Goal: Task Accomplishment & Management: Use online tool/utility

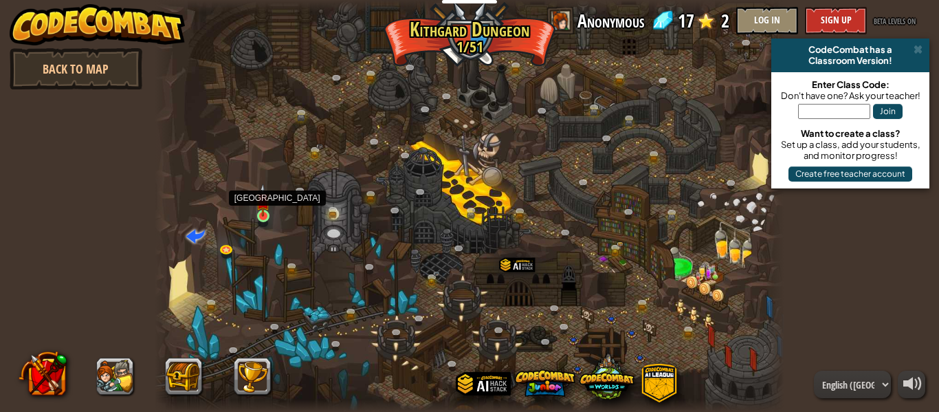
click at [263, 216] on img at bounding box center [263, 200] width 14 height 33
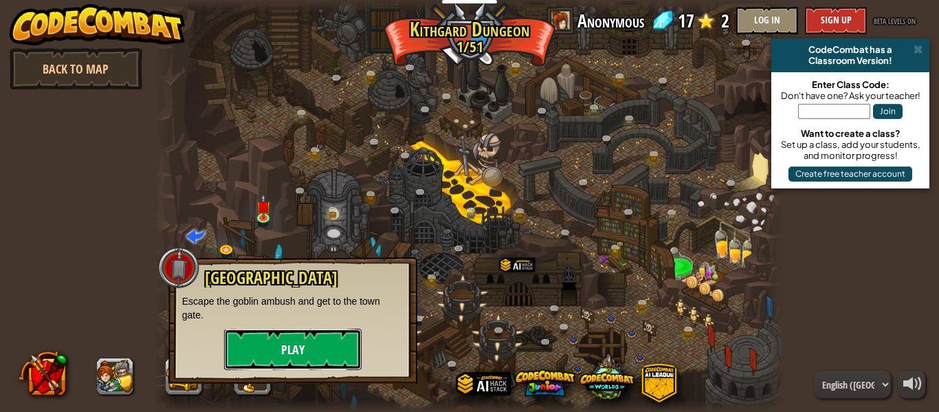
click at [320, 358] on button "Play" at bounding box center [293, 349] width 138 height 41
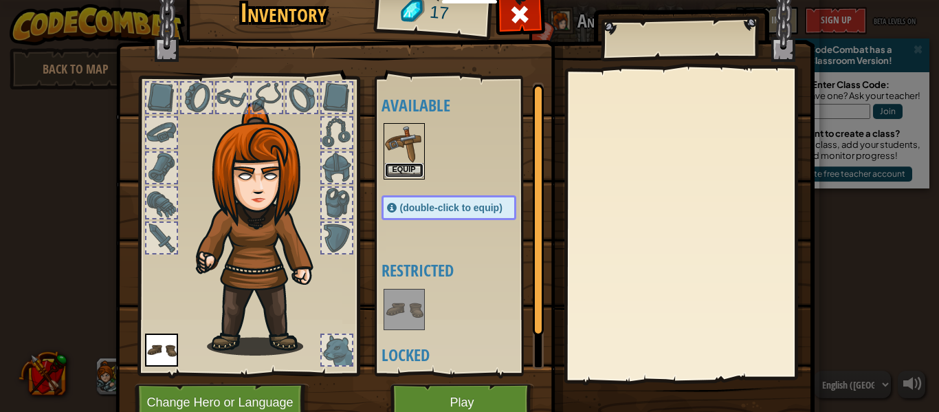
click at [413, 168] on button "Equip" at bounding box center [404, 170] width 39 height 14
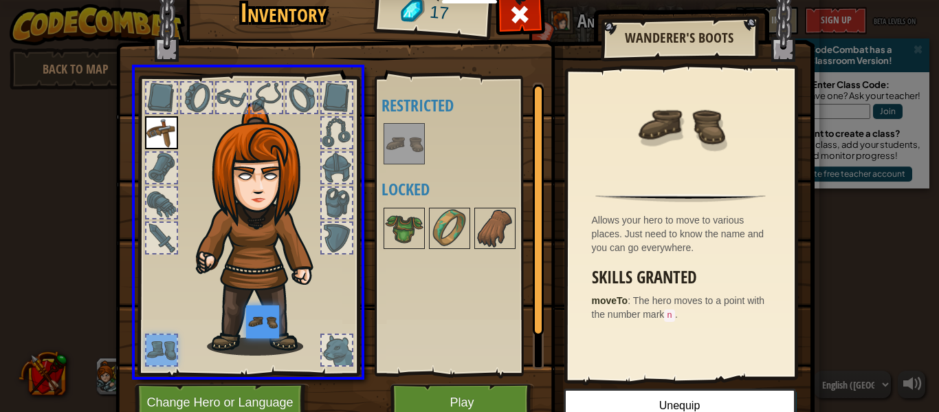
drag, startPoint x: 158, startPoint y: 340, endPoint x: 274, endPoint y: 333, distance: 115.8
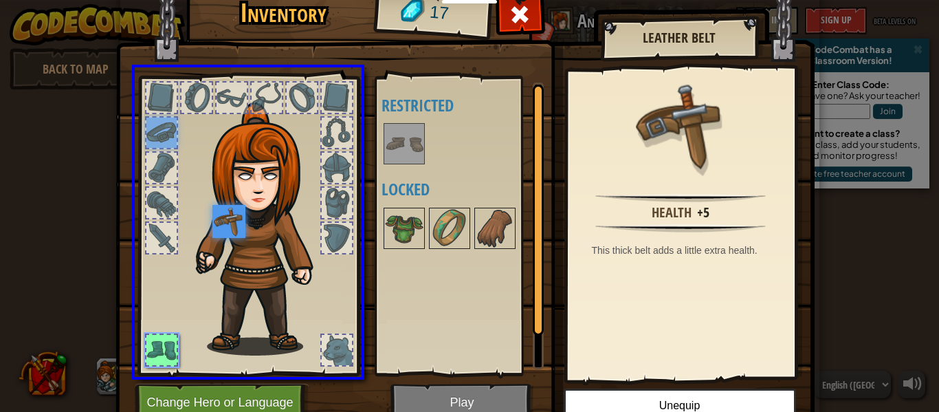
drag, startPoint x: 162, startPoint y: 126, endPoint x: 239, endPoint y: 232, distance: 131.3
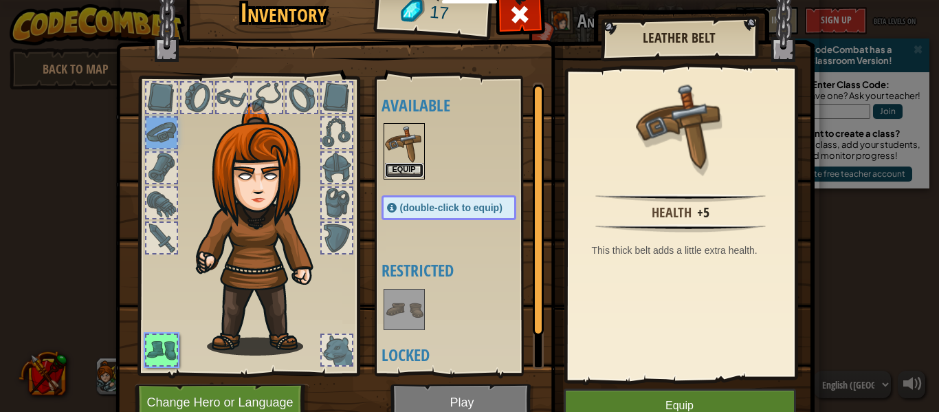
click at [409, 172] on button "Equip" at bounding box center [404, 170] width 39 height 14
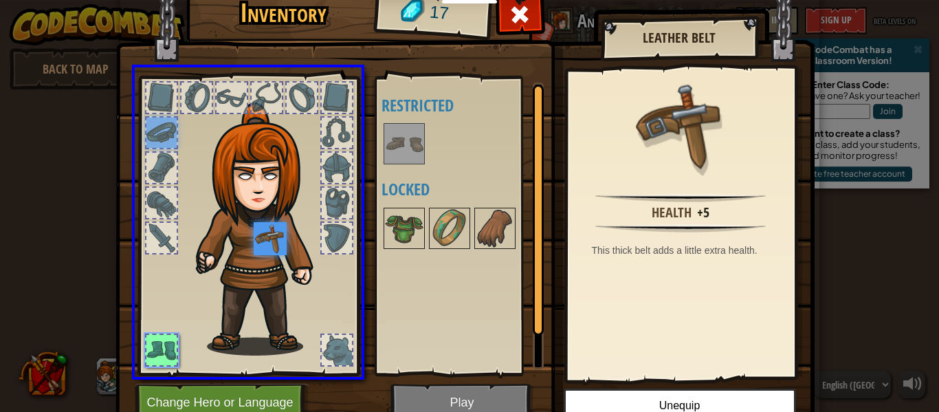
drag, startPoint x: 176, startPoint y: 129, endPoint x: 277, endPoint y: 246, distance: 155.0
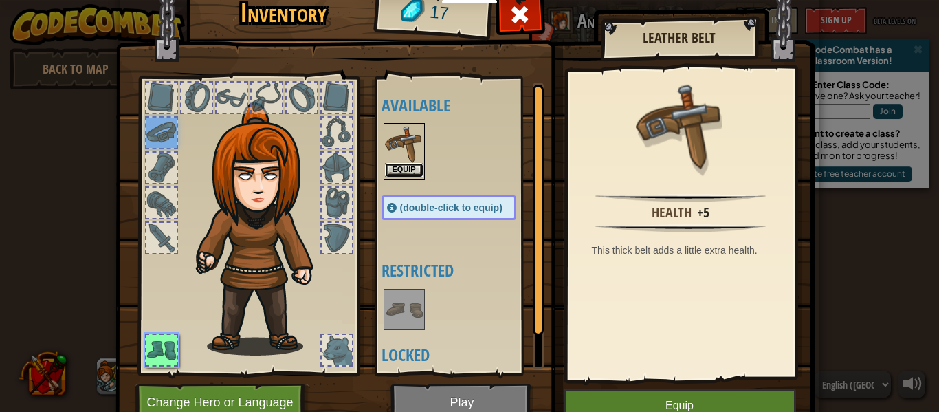
click at [401, 170] on button "Equip" at bounding box center [404, 170] width 39 height 14
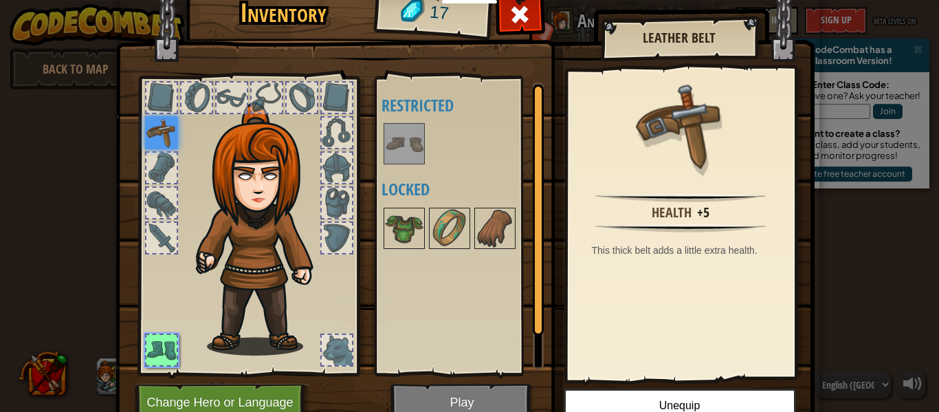
click at [163, 138] on img at bounding box center [161, 132] width 33 height 33
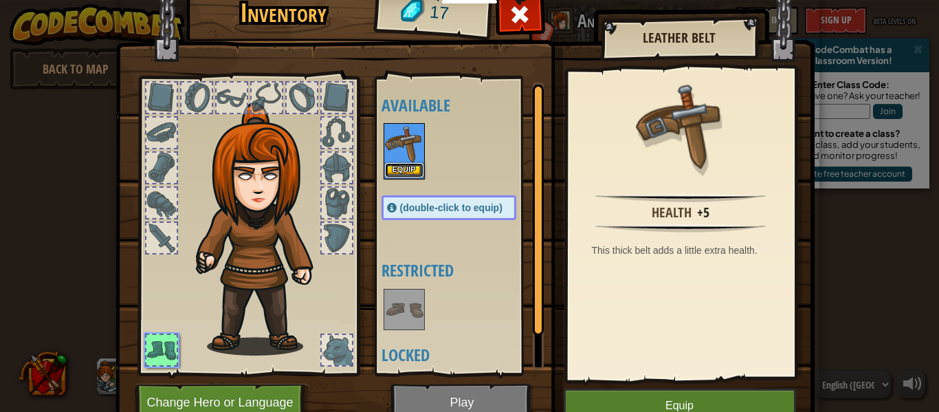
click at [397, 171] on button "Equip" at bounding box center [404, 170] width 39 height 14
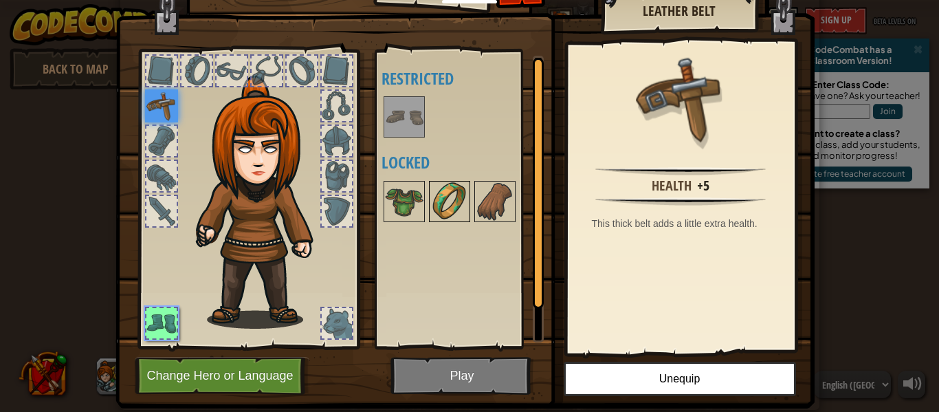
scroll to position [20, 0]
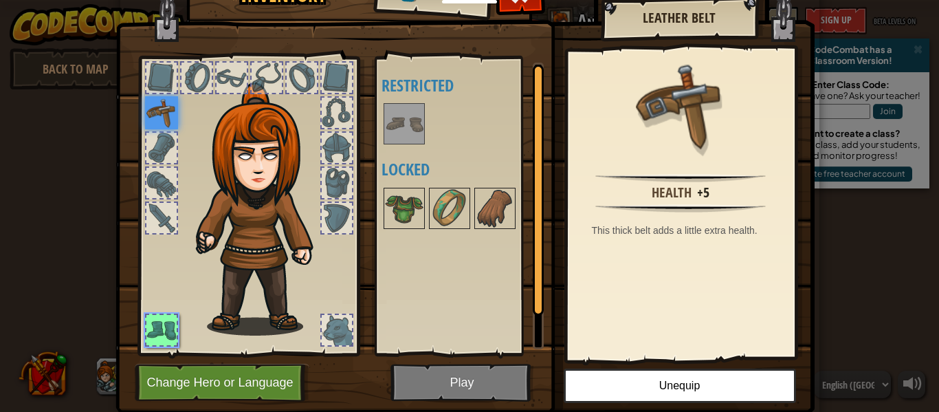
drag, startPoint x: 538, startPoint y: 232, endPoint x: 539, endPoint y: 282, distance: 50.2
click at [539, 282] on div at bounding box center [538, 190] width 11 height 251
drag, startPoint x: 540, startPoint y: 285, endPoint x: 541, endPoint y: 314, distance: 29.6
click at [541, 314] on div at bounding box center [538, 206] width 11 height 287
drag, startPoint x: 526, startPoint y: 253, endPoint x: 539, endPoint y: 318, distance: 65.9
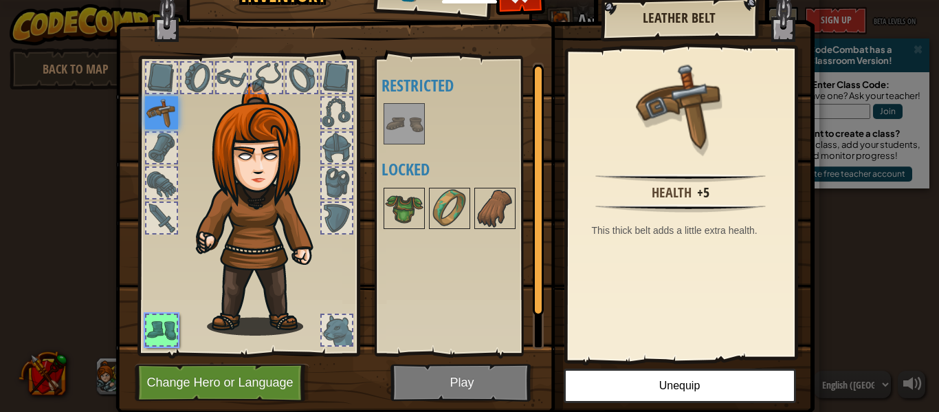
click at [539, 318] on div "Available Equip (double-click to equip) Restricted Locked" at bounding box center [463, 206] width 162 height 287
click at [256, 371] on button "Change Hero or Language" at bounding box center [222, 383] width 175 height 38
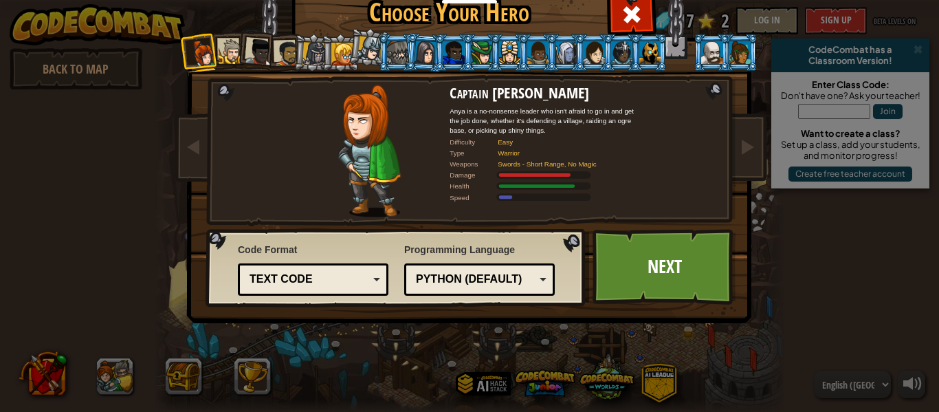
click at [313, 53] on div at bounding box center [314, 53] width 23 height 23
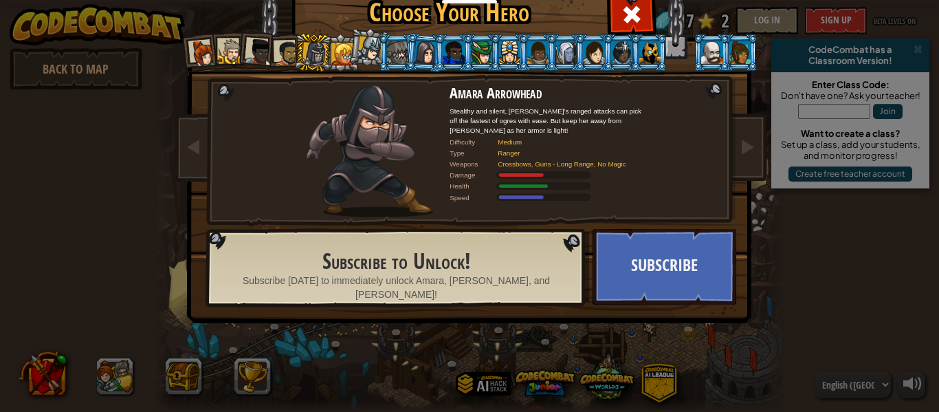
click at [335, 57] on div at bounding box center [342, 54] width 22 height 22
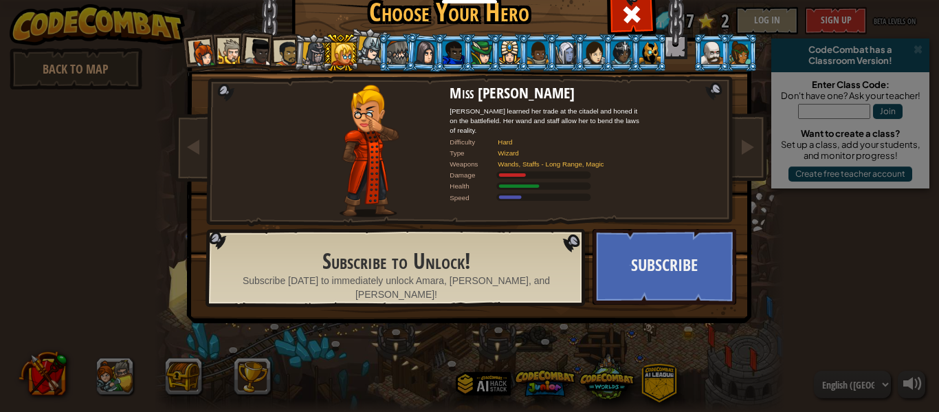
click at [313, 55] on div at bounding box center [314, 53] width 23 height 23
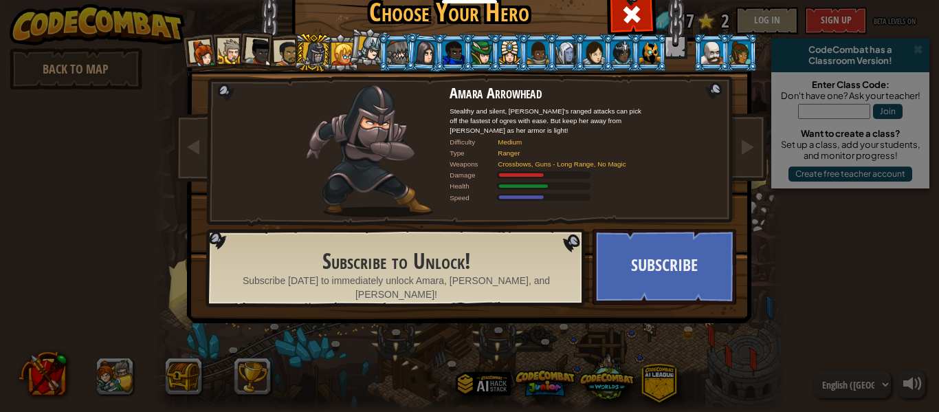
click at [253, 50] on div at bounding box center [259, 53] width 28 height 28
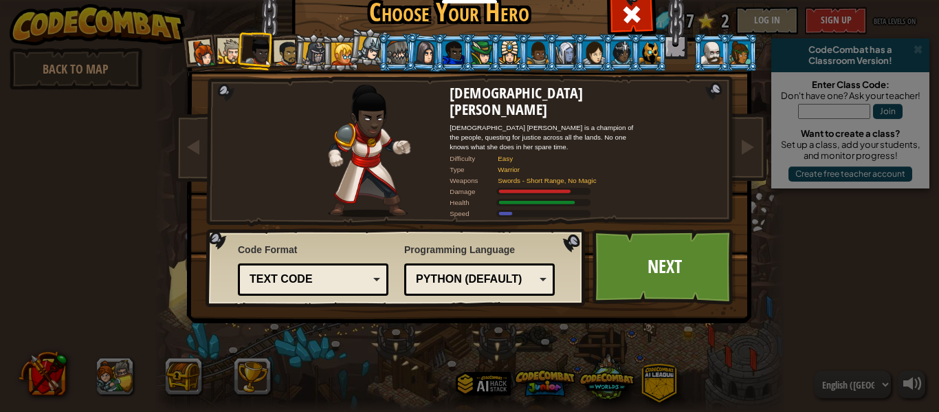
click at [290, 56] on div at bounding box center [286, 53] width 25 height 25
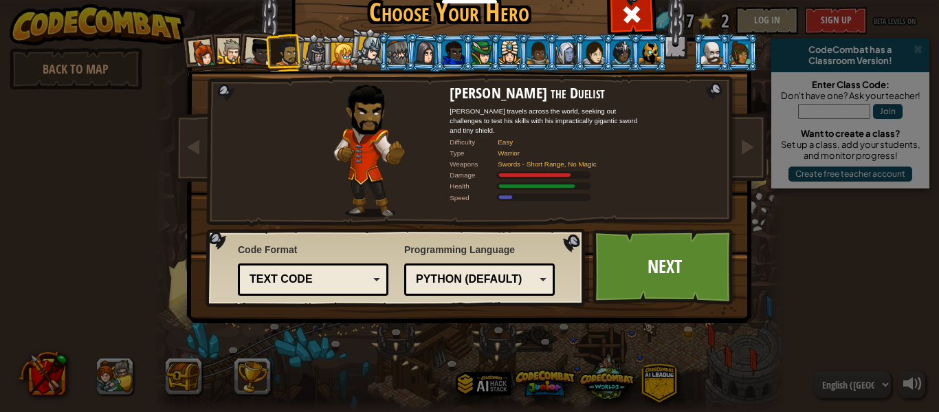
click at [221, 56] on div at bounding box center [231, 51] width 25 height 25
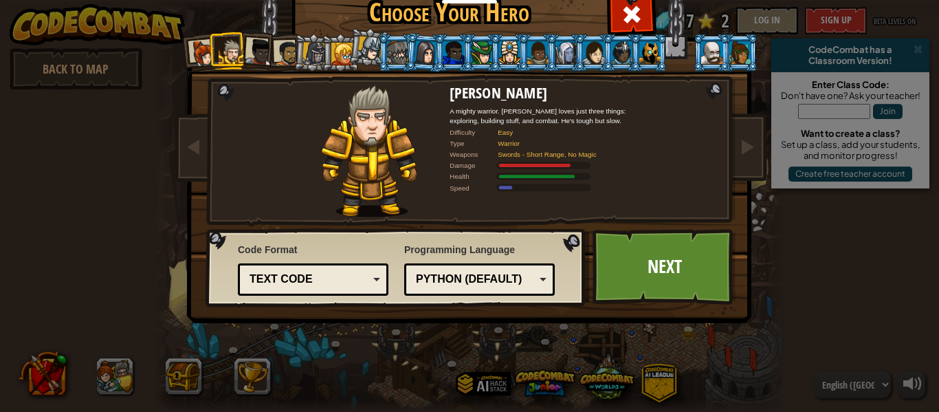
click at [259, 55] on div at bounding box center [259, 53] width 28 height 28
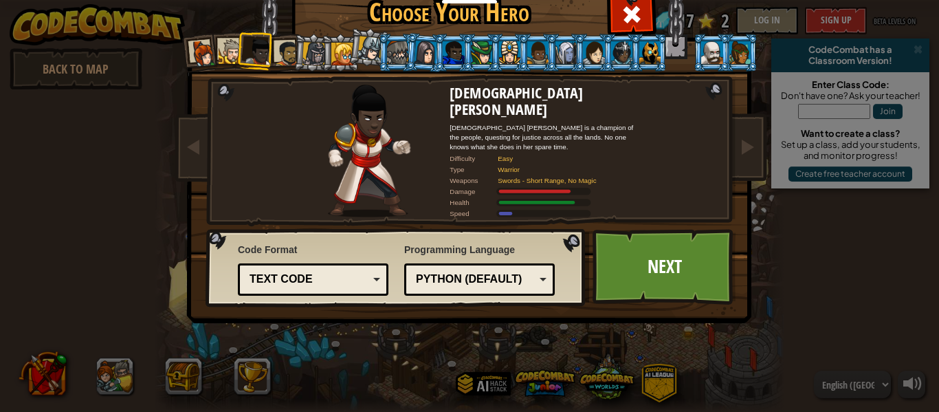
click at [197, 54] on div at bounding box center [204, 54] width 28 height 28
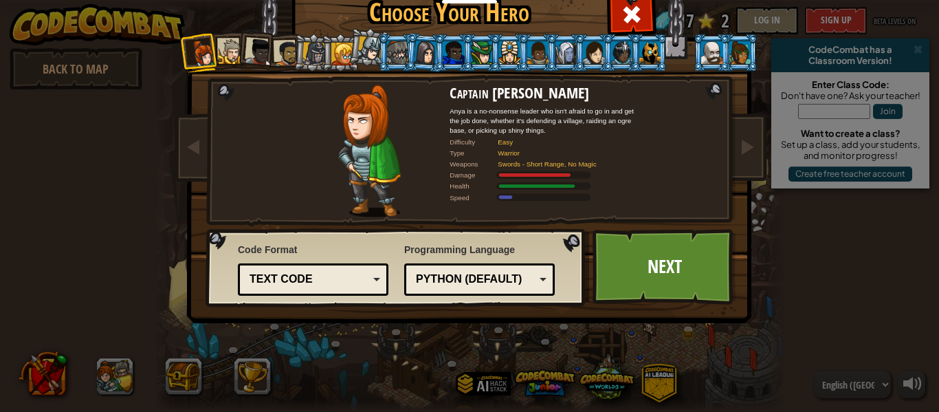
click at [294, 54] on li at bounding box center [312, 52] width 39 height 39
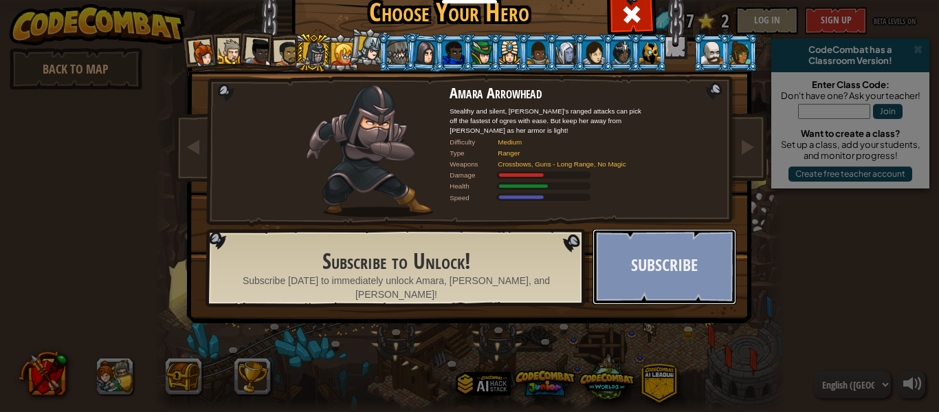
click at [635, 258] on button "Subscribe" at bounding box center [665, 267] width 144 height 76
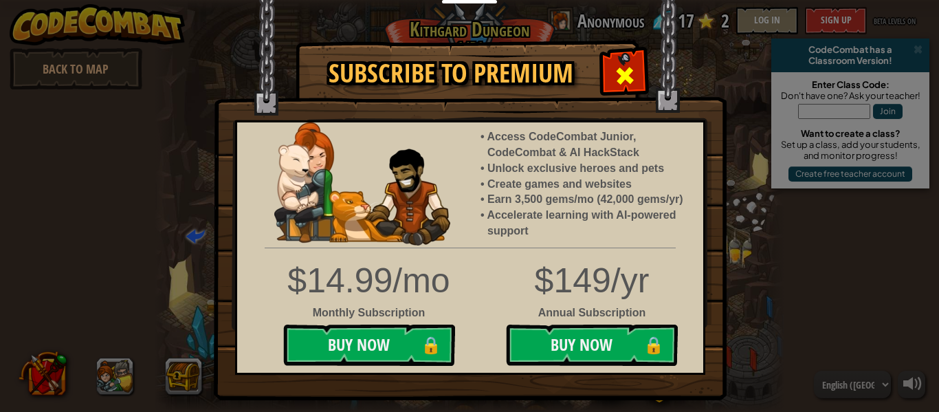
click at [615, 85] on span at bounding box center [625, 76] width 22 height 22
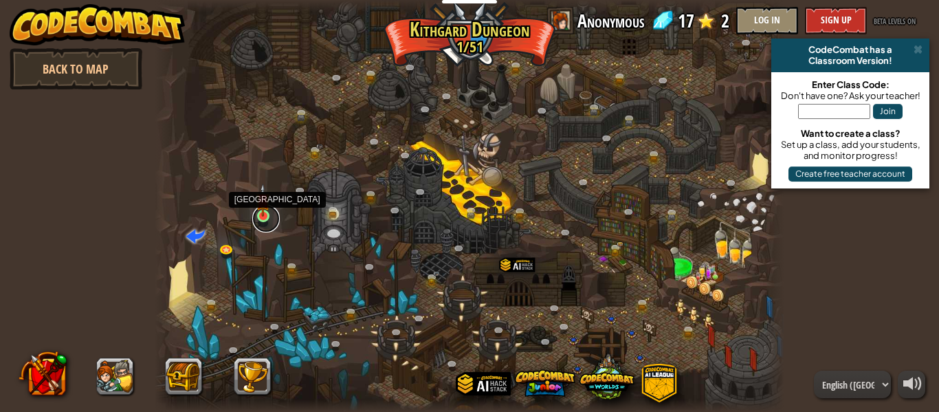
click at [260, 217] on link at bounding box center [266, 219] width 28 height 28
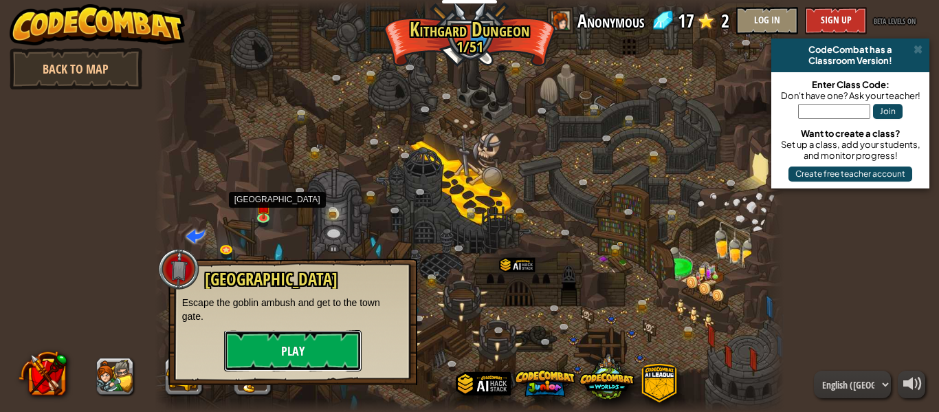
click at [312, 355] on button "Play" at bounding box center [293, 350] width 138 height 41
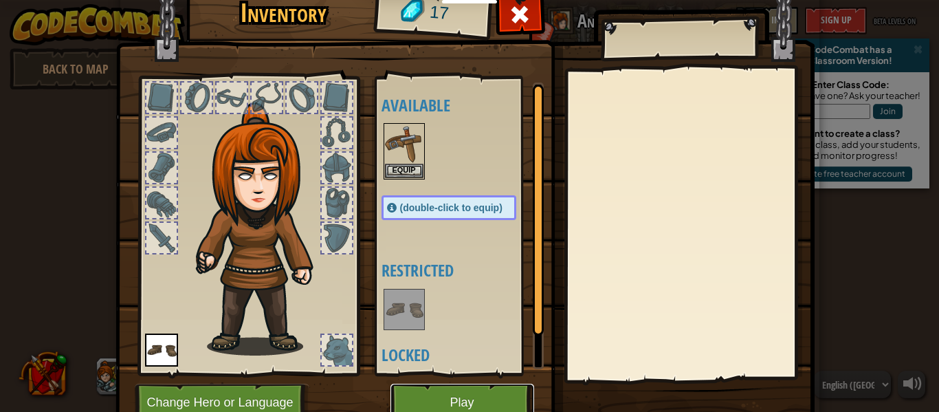
click at [479, 393] on button "Play" at bounding box center [463, 403] width 144 height 38
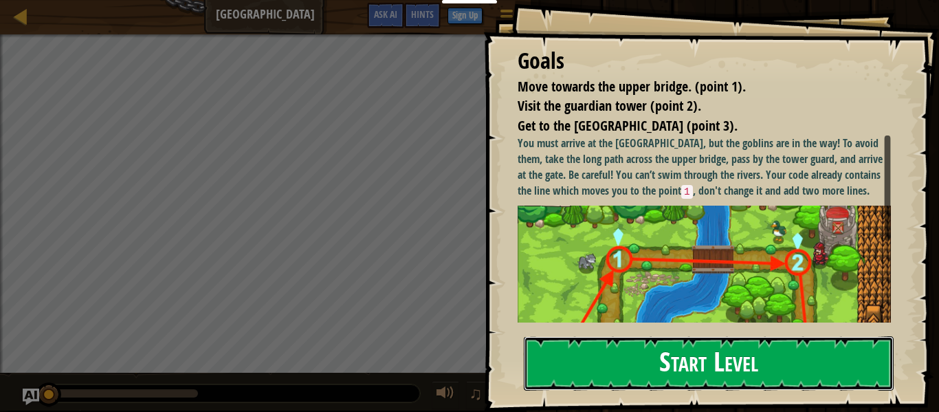
click at [683, 360] on button "Start Level" at bounding box center [709, 363] width 370 height 54
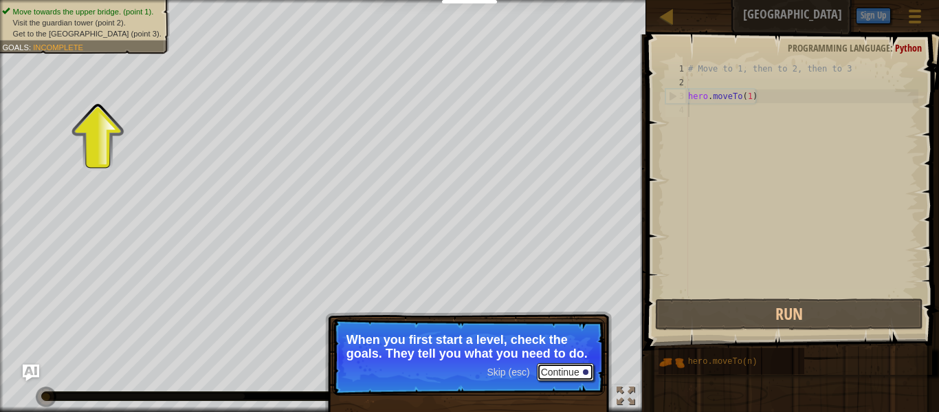
click at [544, 364] on button "Continue" at bounding box center [565, 372] width 57 height 18
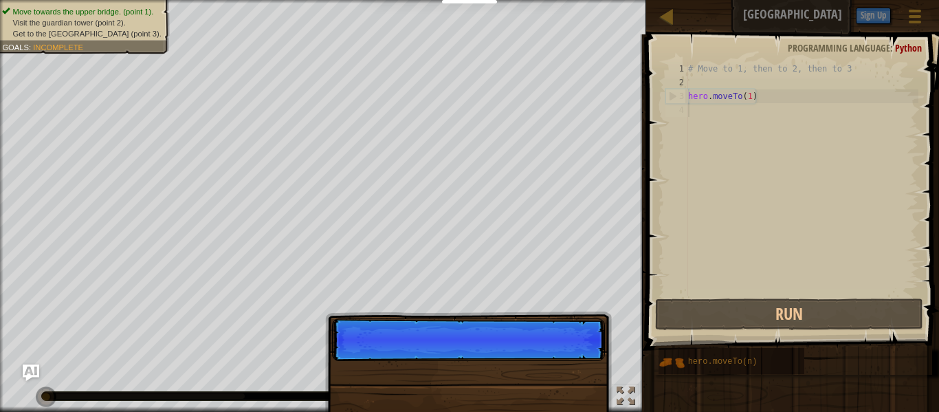
scroll to position [6, 0]
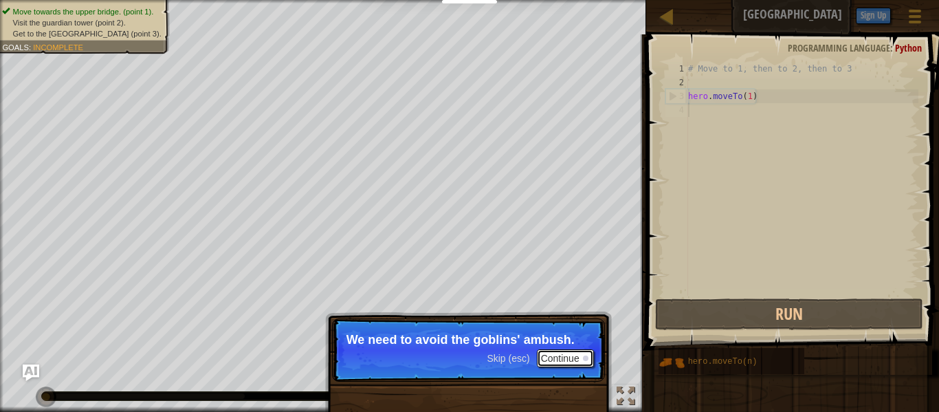
click at [559, 358] on button "Continue" at bounding box center [565, 358] width 57 height 18
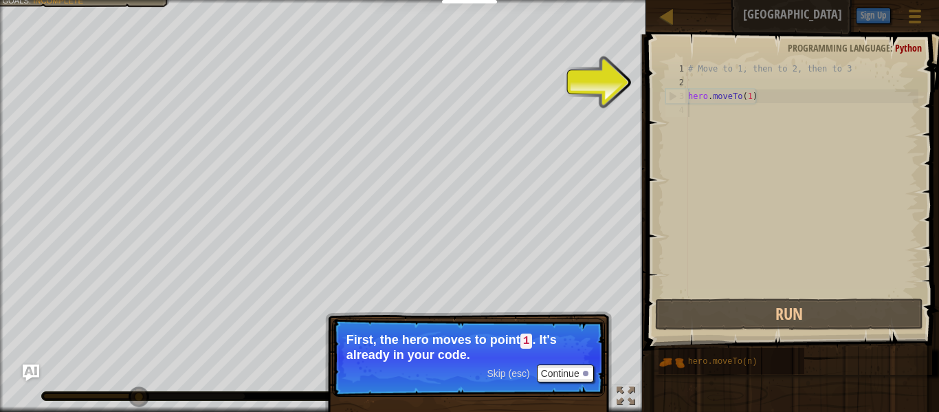
click at [520, 377] on span "Skip (esc)" at bounding box center [508, 373] width 43 height 11
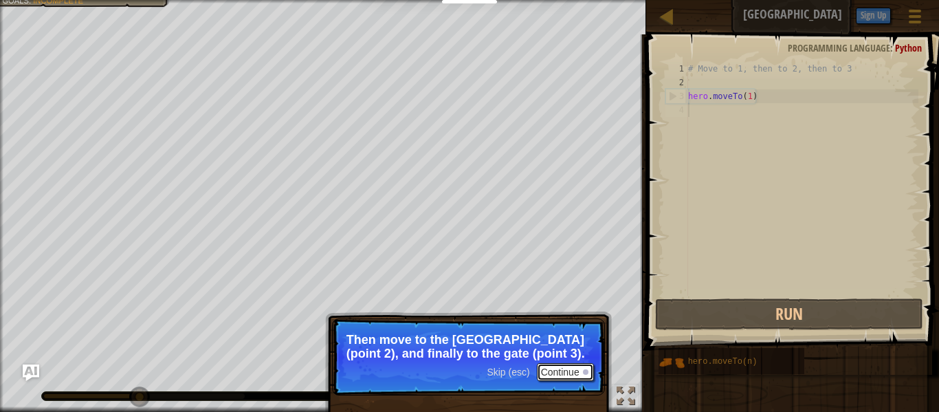
click at [553, 374] on button "Continue" at bounding box center [565, 372] width 57 height 18
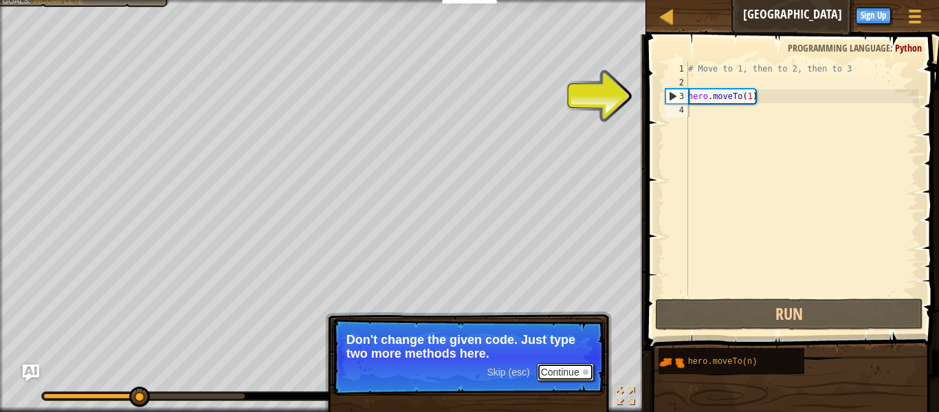
click at [562, 375] on button "Continue" at bounding box center [565, 372] width 57 height 18
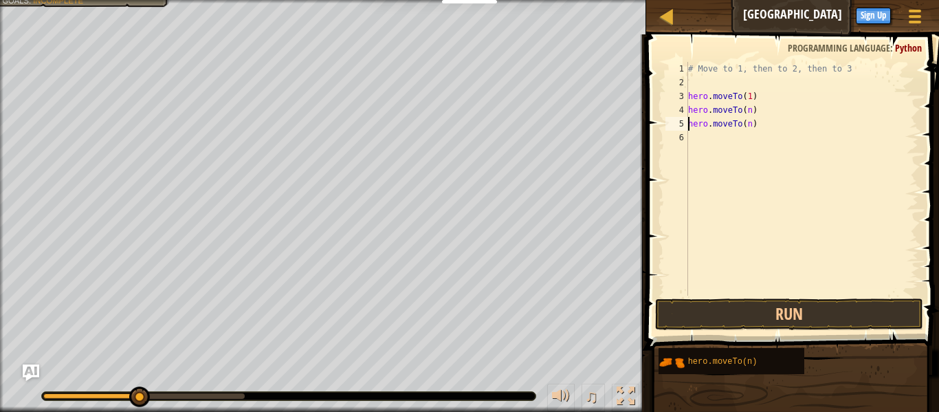
click at [749, 113] on div "# Move to 1, then to 2, then to 3 hero . moveTo ( 1 ) hero . moveTo ( n ) hero …" at bounding box center [801, 192] width 233 height 261
click at [749, 124] on div "# Move to 1, then to 2, then to 3 hero . moveTo ( 1 ) hero . moveTo ( 2 ) hero …" at bounding box center [801, 192] width 233 height 261
type textarea "hero.moveTo(3)"
click at [800, 314] on button "Run" at bounding box center [789, 314] width 268 height 32
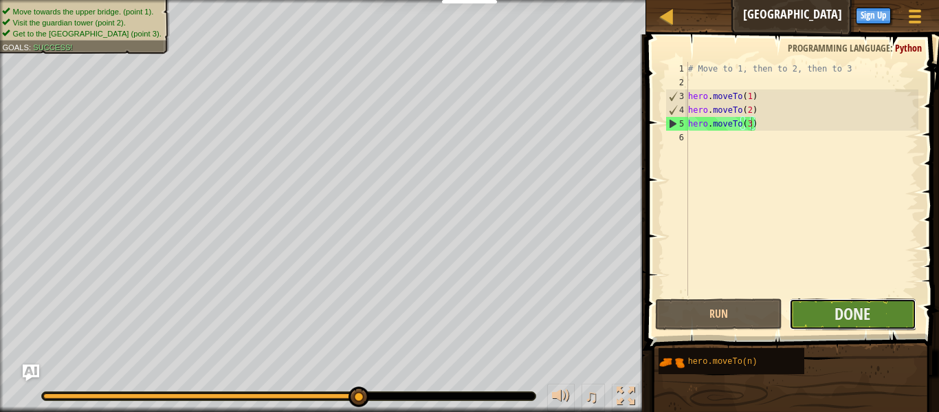
click at [817, 311] on button "Done" at bounding box center [852, 314] width 127 height 32
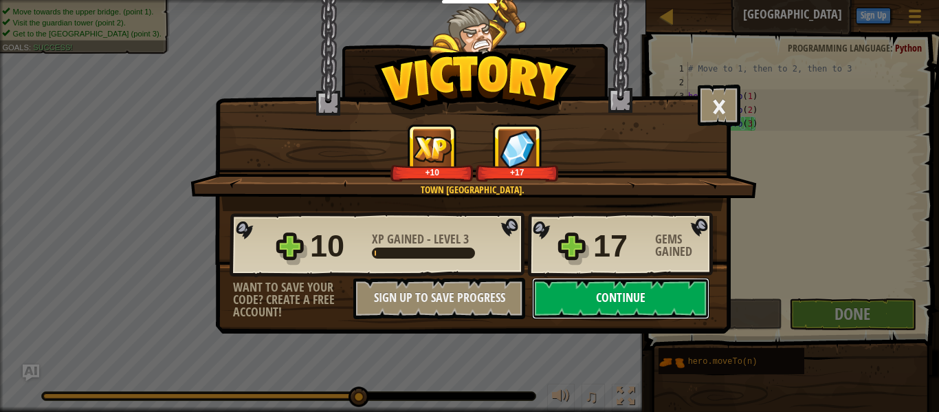
click at [681, 303] on button "Continue" at bounding box center [620, 298] width 177 height 41
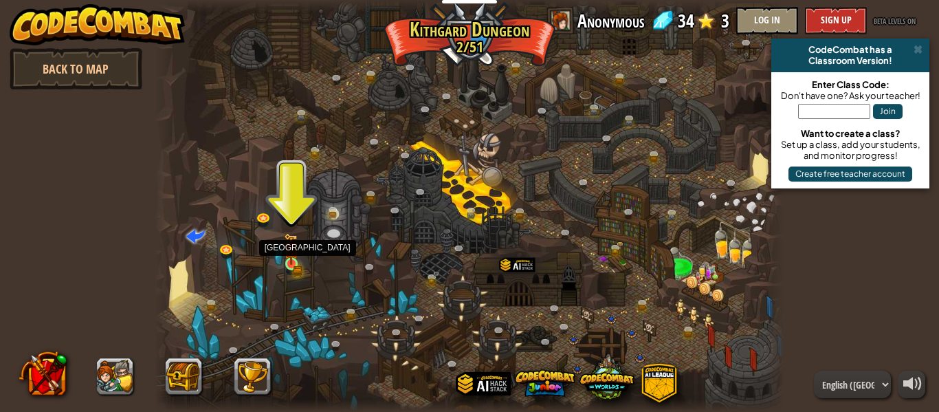
click at [292, 260] on img at bounding box center [291, 249] width 14 height 32
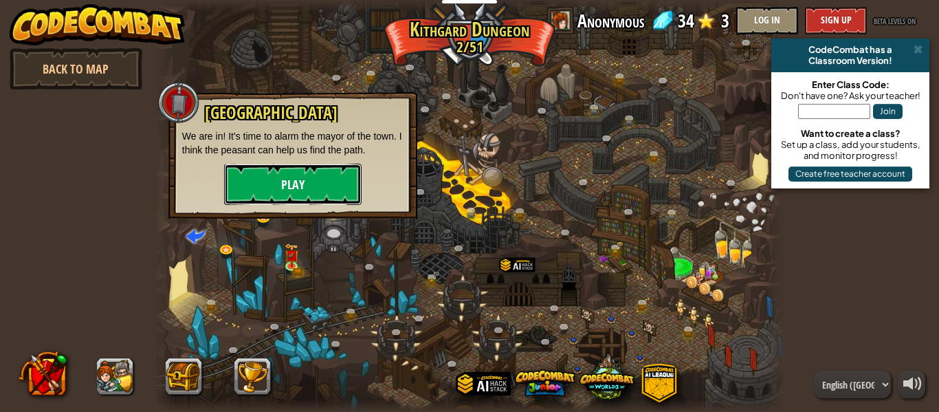
click at [280, 203] on button "Play" at bounding box center [293, 184] width 138 height 41
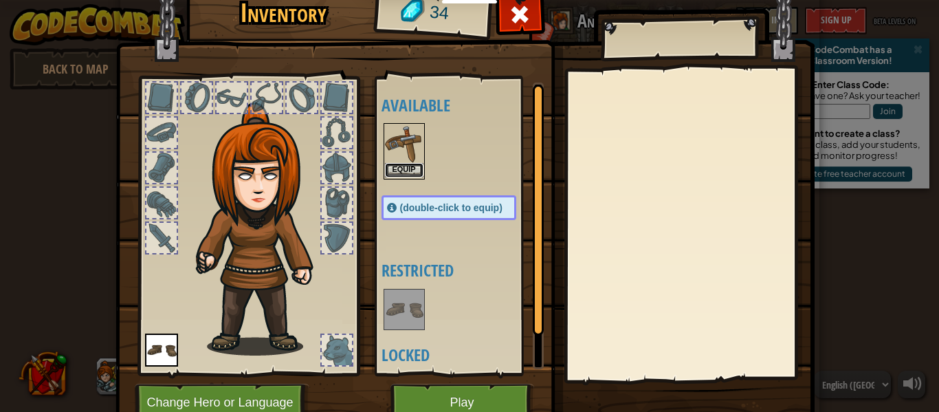
click at [402, 168] on button "Equip" at bounding box center [404, 170] width 39 height 14
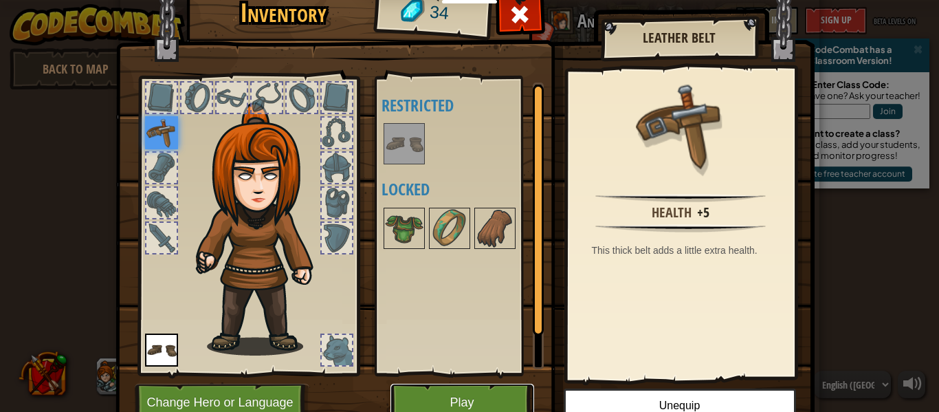
click at [492, 398] on button "Play" at bounding box center [463, 403] width 144 height 38
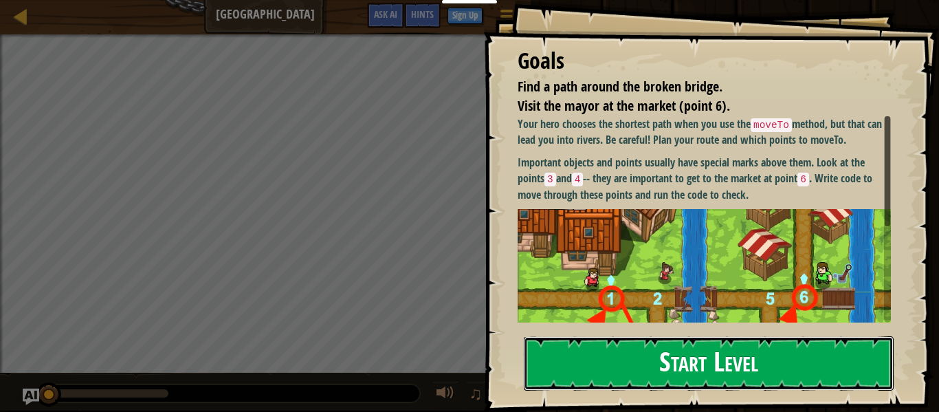
click at [586, 386] on button "Start Level" at bounding box center [709, 363] width 370 height 54
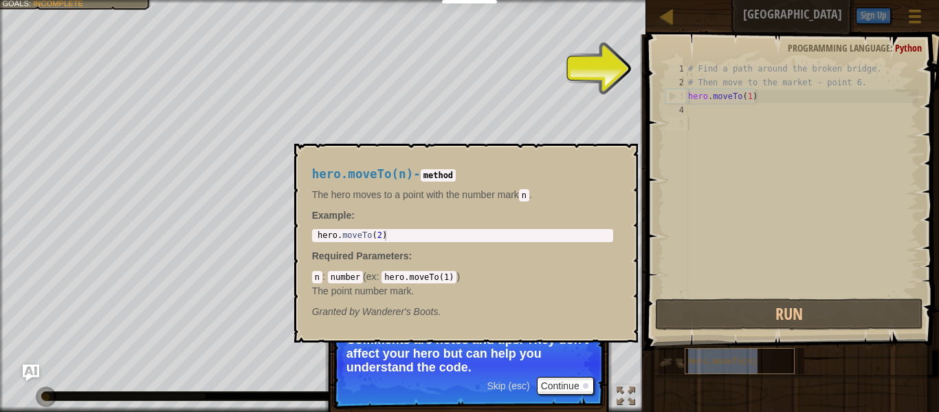
click at [706, 362] on span "hero.moveTo(n)" at bounding box center [722, 362] width 69 height 10
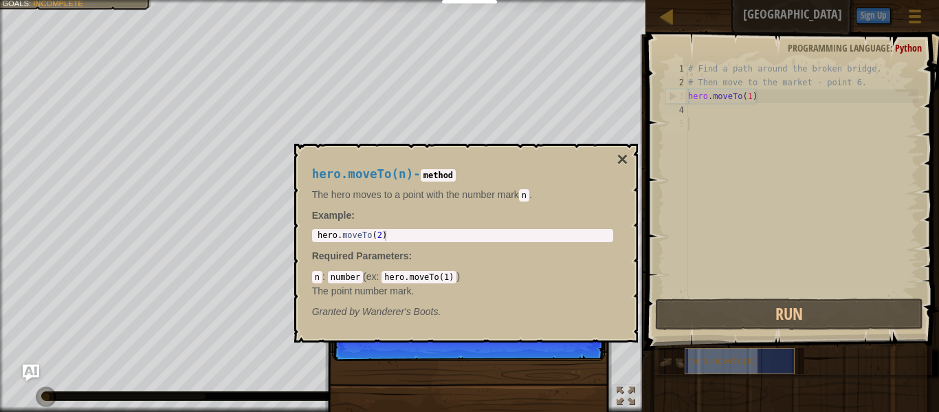
scroll to position [6, 0]
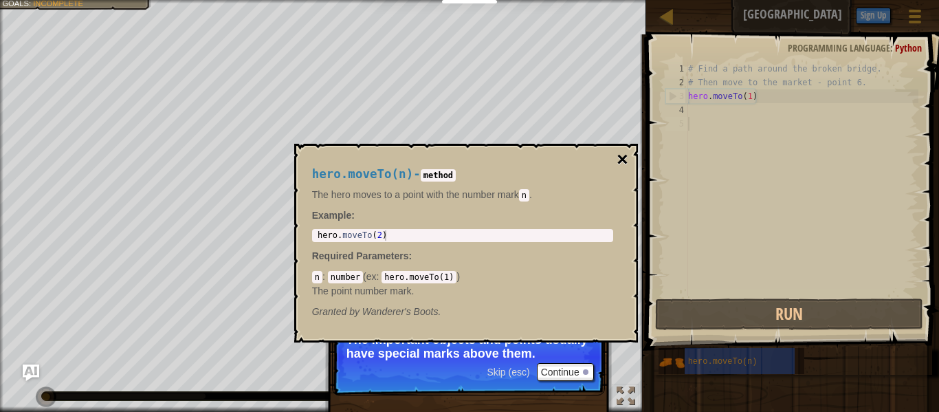
click at [624, 157] on button "×" at bounding box center [622, 159] width 11 height 19
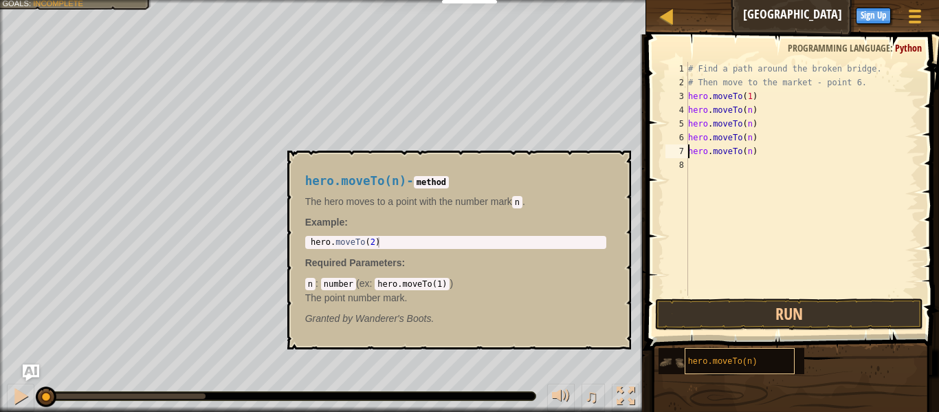
click at [747, 360] on span "hero.moveTo(n)" at bounding box center [722, 362] width 69 height 10
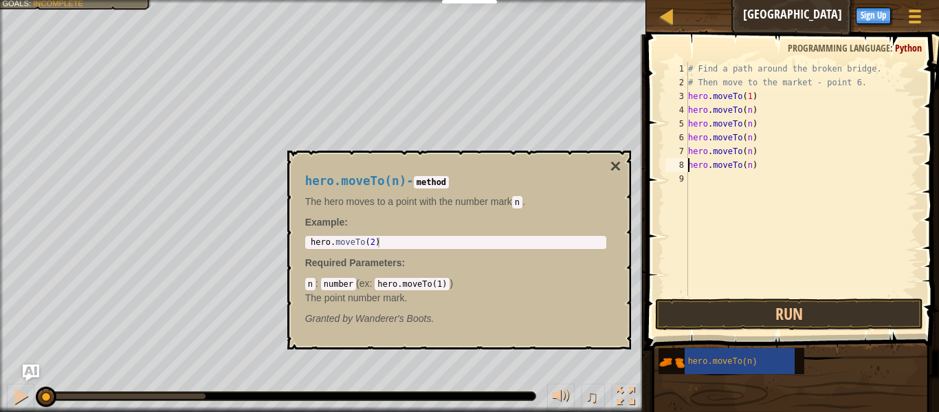
click at [749, 109] on div "# Find a path around the broken bridge. # Then move to the market - point 6. he…" at bounding box center [801, 192] width 233 height 261
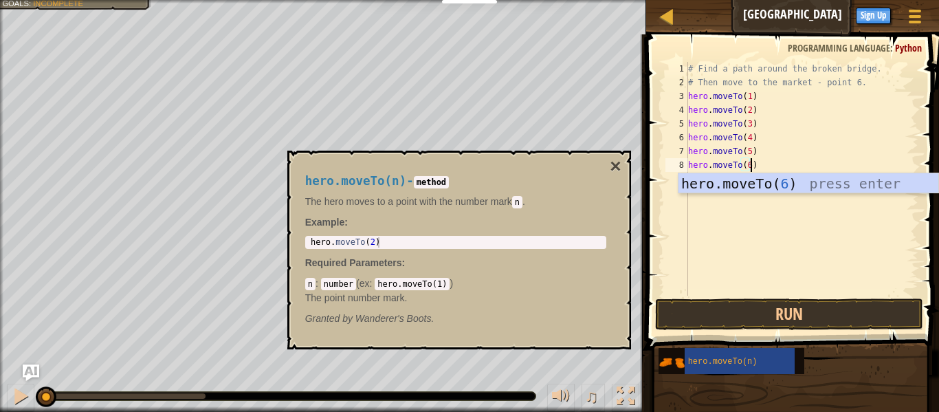
scroll to position [6, 9]
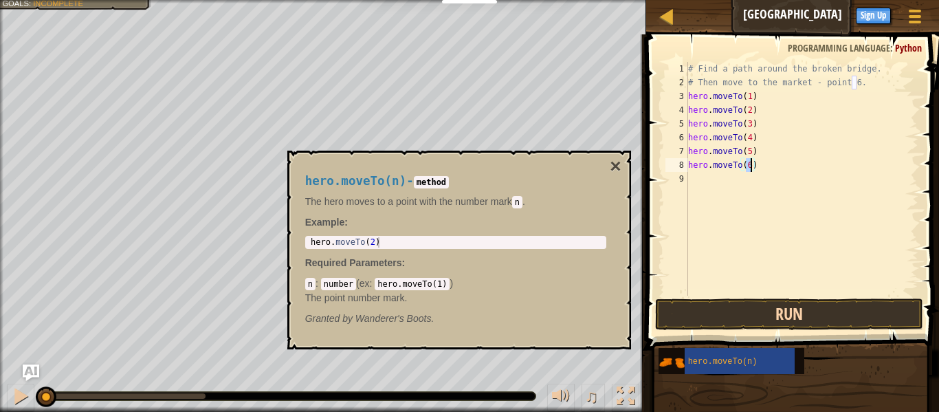
type textarea "hero.moveTo(6)"
click at [828, 320] on button "Run" at bounding box center [789, 314] width 268 height 32
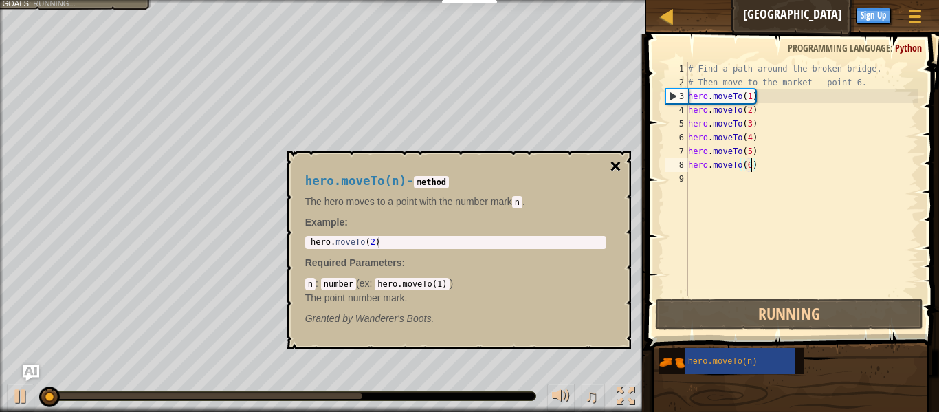
click at [615, 165] on button "×" at bounding box center [615, 166] width 11 height 19
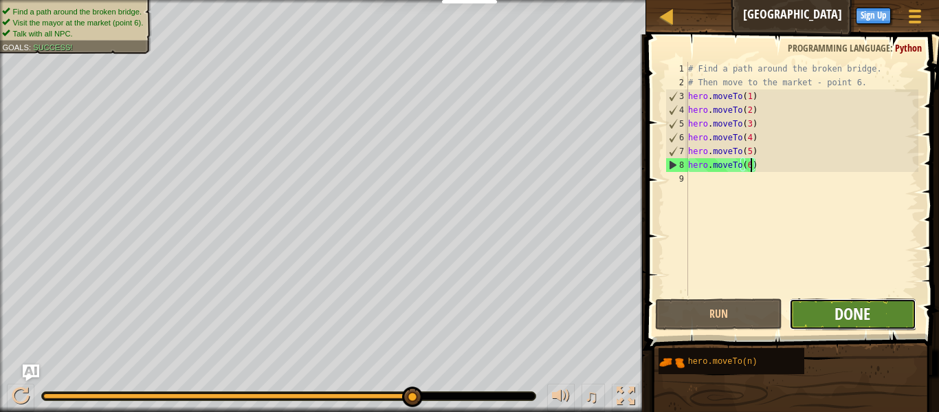
click at [861, 314] on span "Done" at bounding box center [853, 314] width 36 height 22
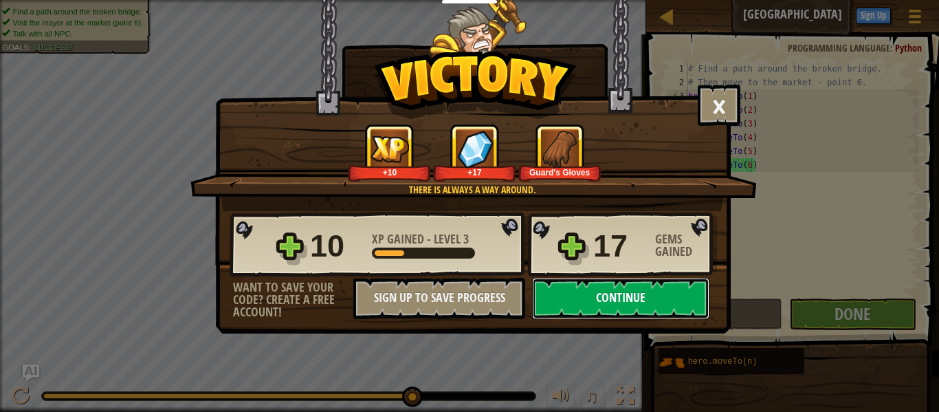
click at [624, 305] on button "Continue" at bounding box center [620, 298] width 177 height 41
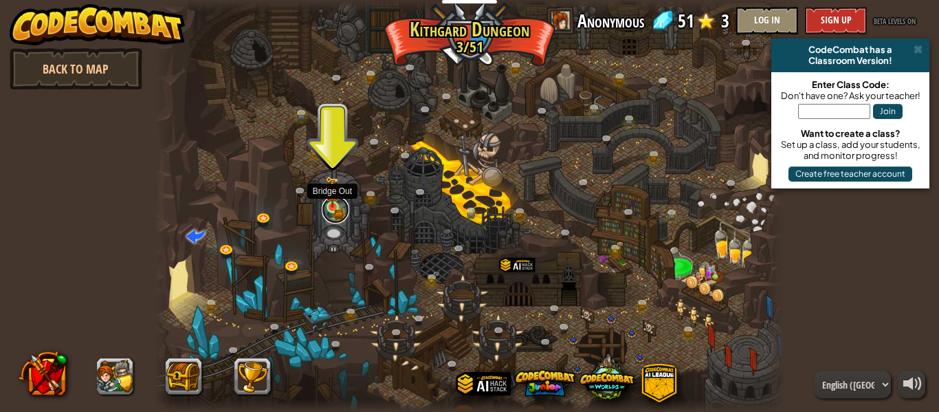
click at [331, 210] on link at bounding box center [336, 210] width 28 height 28
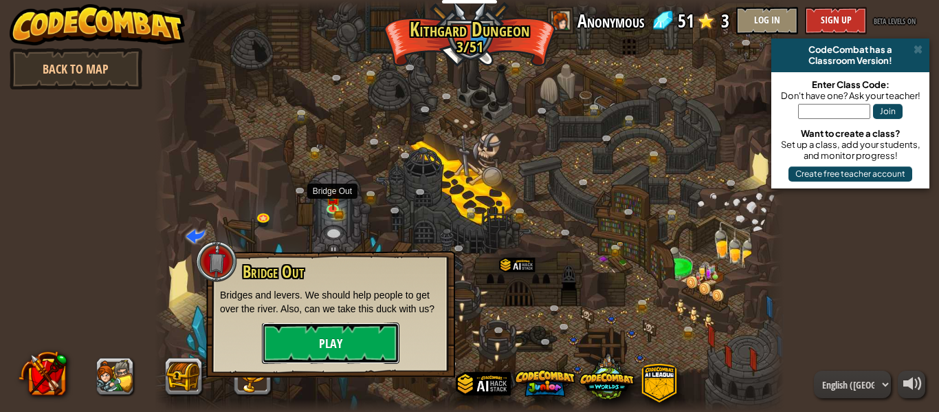
click at [344, 349] on button "Play" at bounding box center [331, 342] width 138 height 41
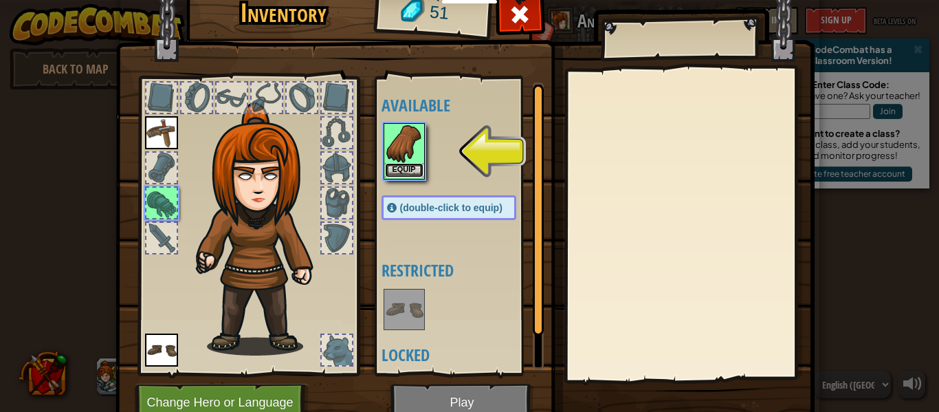
click at [411, 168] on button "Equip" at bounding box center [404, 170] width 39 height 14
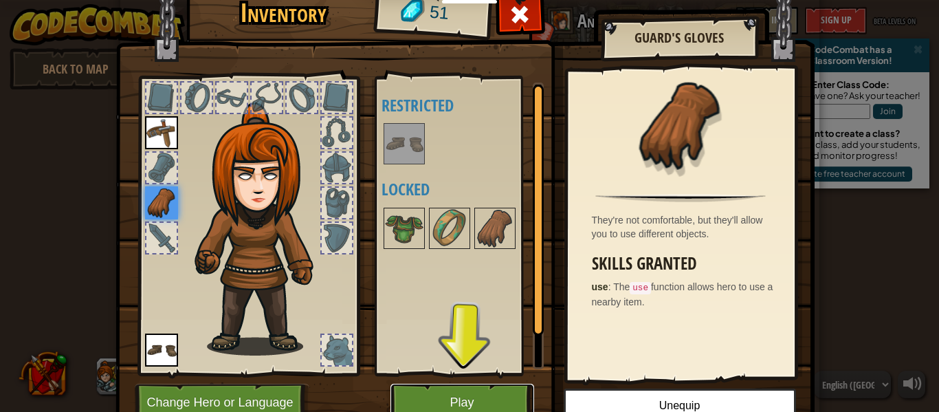
click at [489, 408] on button "Play" at bounding box center [463, 403] width 144 height 38
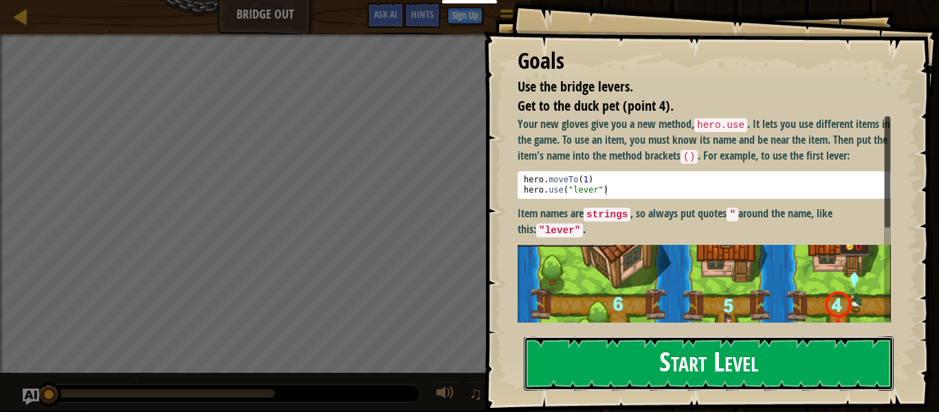
click at [673, 360] on button "Start Level" at bounding box center [709, 363] width 370 height 54
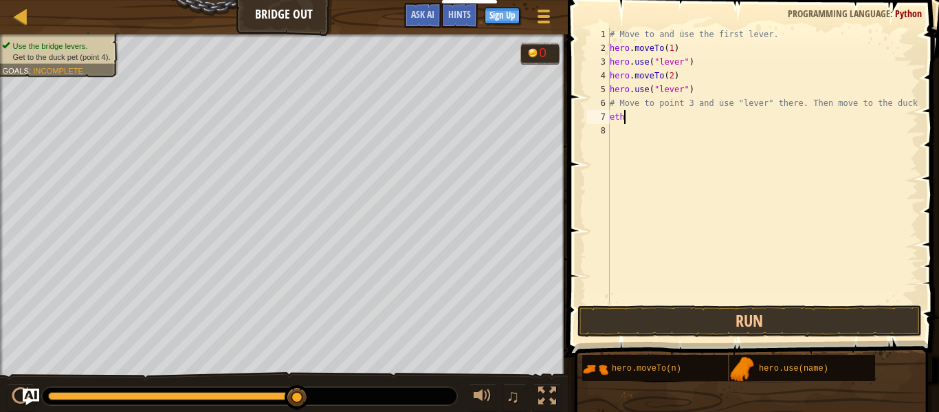
scroll to position [6, 1]
type textarea "e"
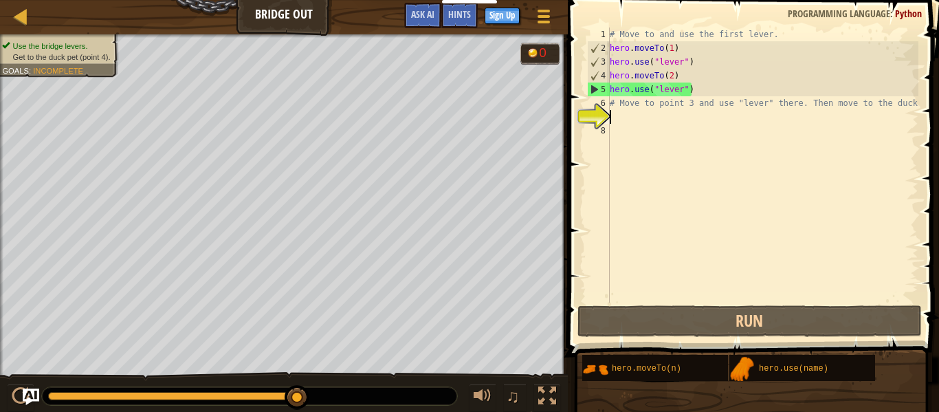
click at [675, 90] on div "# Move to and use the first lever. hero . moveTo ( 1 ) hero . use ( "lever" ) h…" at bounding box center [762, 179] width 311 height 303
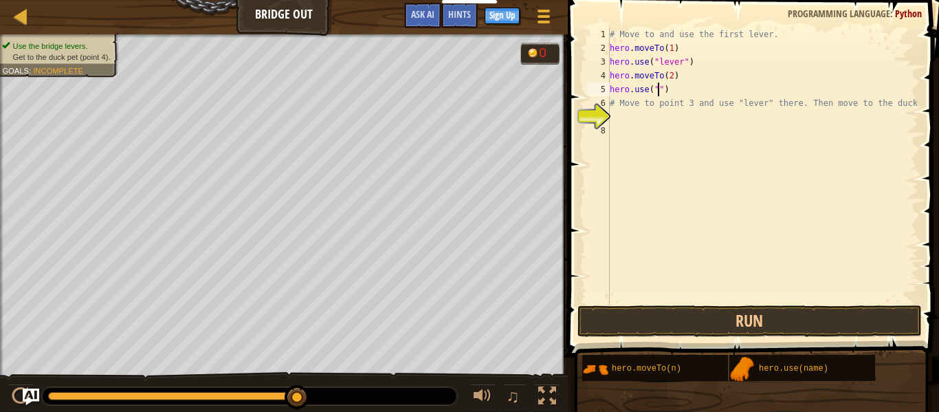
type textarea "hero.use("")"
